Goal: Task Accomplishment & Management: Manage account settings

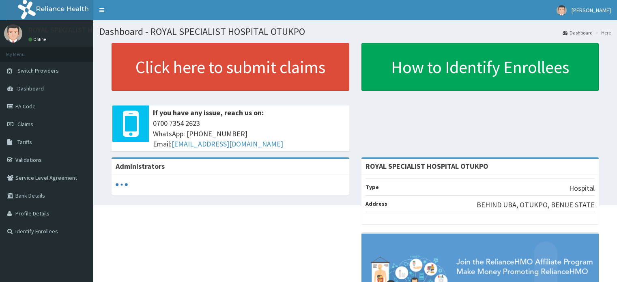
click at [26, 125] on span "Claims" at bounding box center [25, 123] width 16 height 7
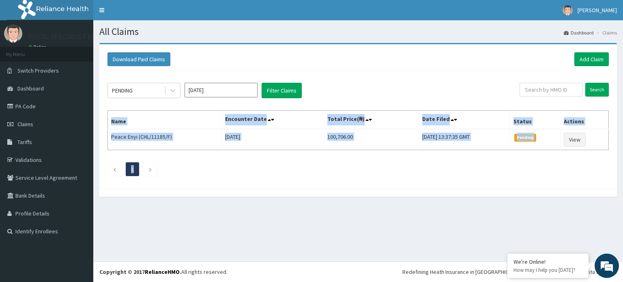
drag, startPoint x: 623, startPoint y: 159, endPoint x: 623, endPoint y: 71, distance: 87.6
click at [623, 71] on div "Download Paid Claims Add Claim × Note you can only download claims within a max…" at bounding box center [358, 124] width 530 height 162
click at [591, 8] on span "[PERSON_NAME]" at bounding box center [597, 9] width 39 height 7
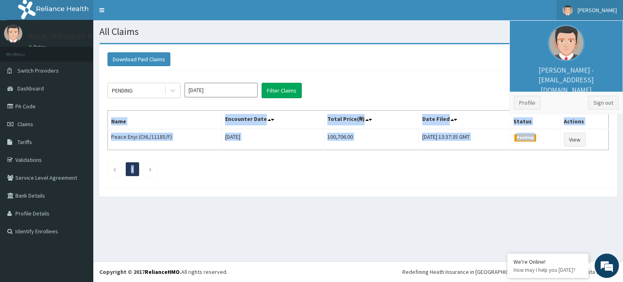
click at [591, 8] on span "[PERSON_NAME]" at bounding box center [597, 9] width 39 height 7
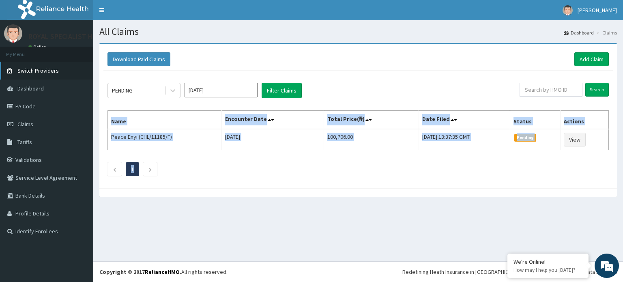
click at [33, 71] on span "Switch Providers" at bounding box center [37, 70] width 41 height 7
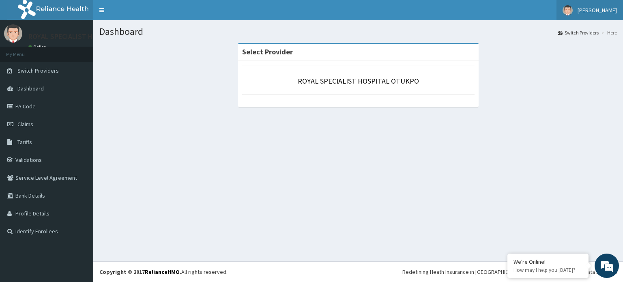
click at [597, 8] on span "[PERSON_NAME]" at bounding box center [597, 9] width 39 height 7
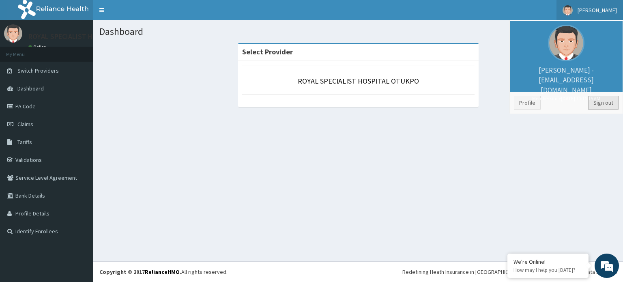
click at [595, 102] on link "Sign out" at bounding box center [603, 103] width 30 height 14
